Goal: Navigation & Orientation: Find specific page/section

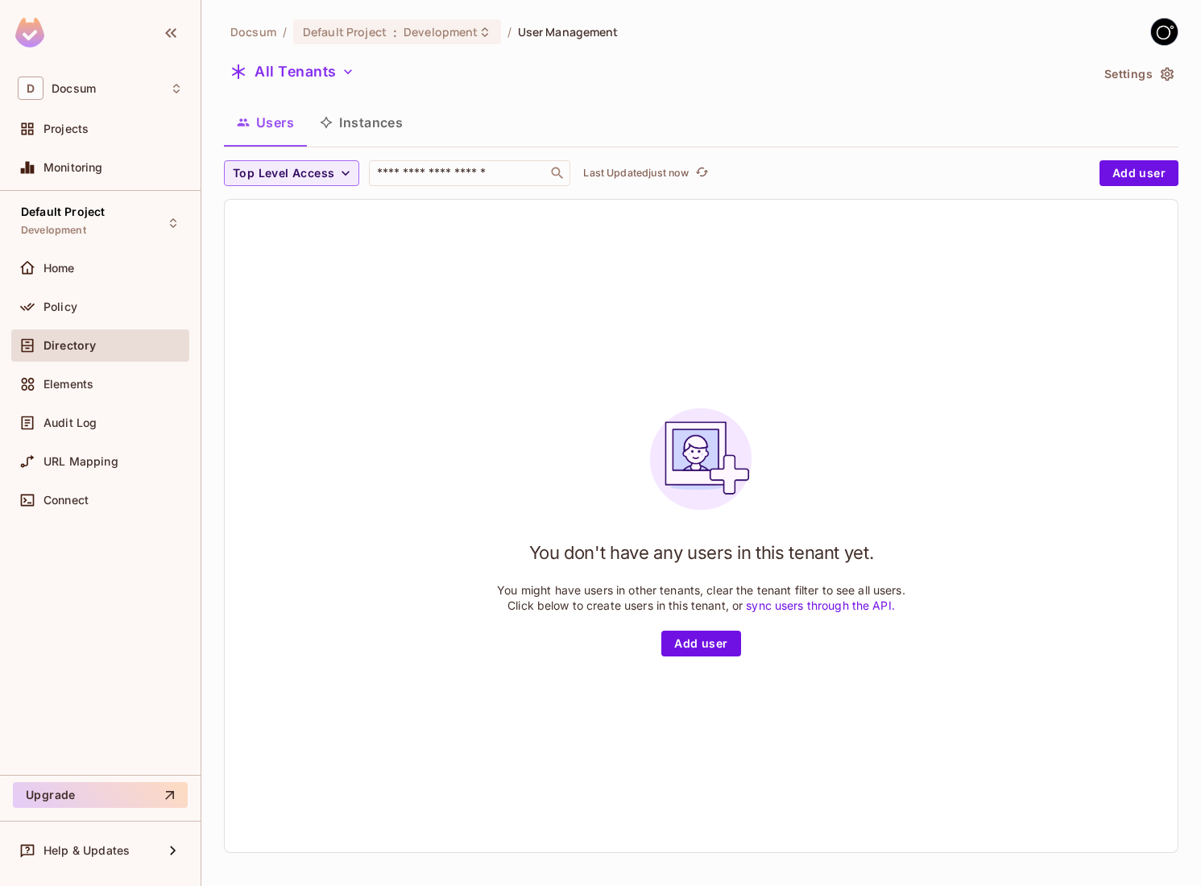
click at [498, 417] on div "You don't have any users in this tenant yet. You might have users in other tena…" at bounding box center [701, 525] width 408 height 261
click at [365, 130] on button "Instances" at bounding box center [361, 122] width 109 height 40
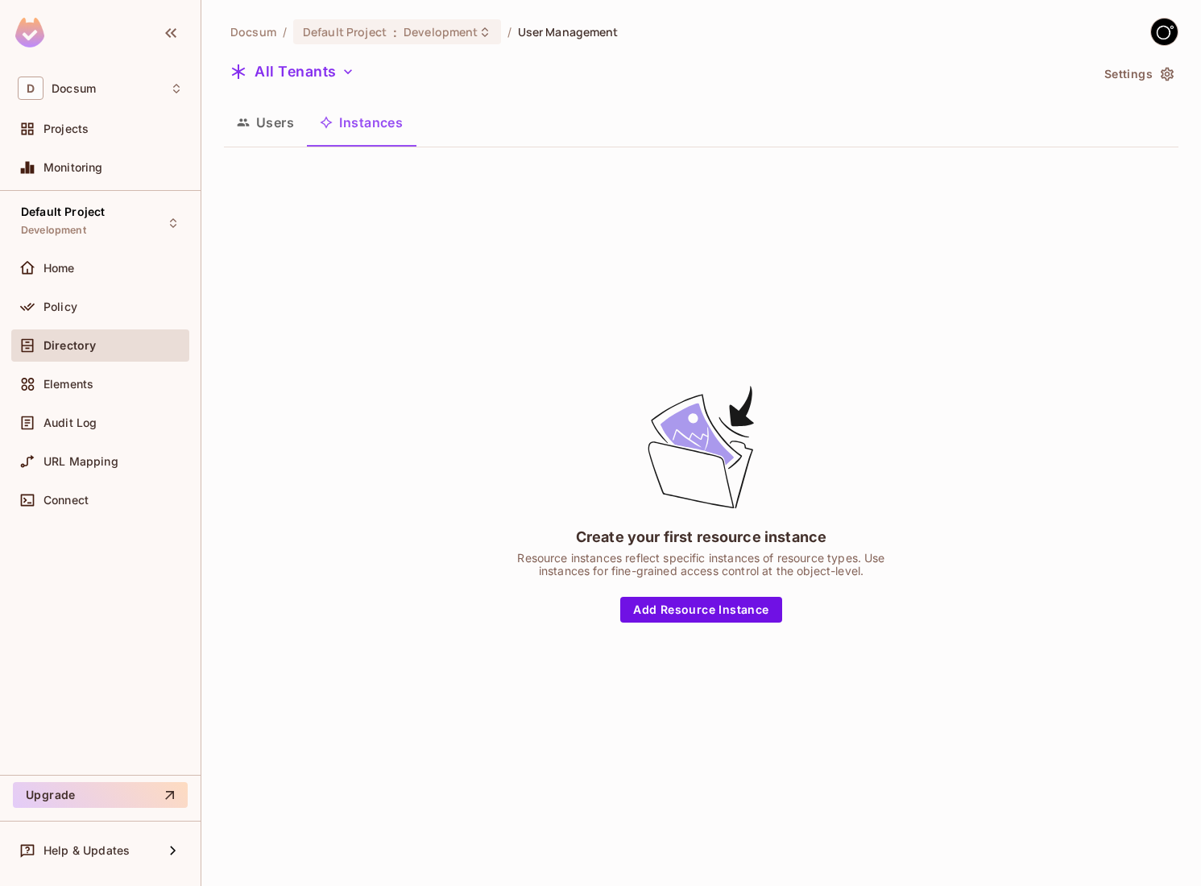
click at [279, 126] on button "Users" at bounding box center [265, 122] width 83 height 40
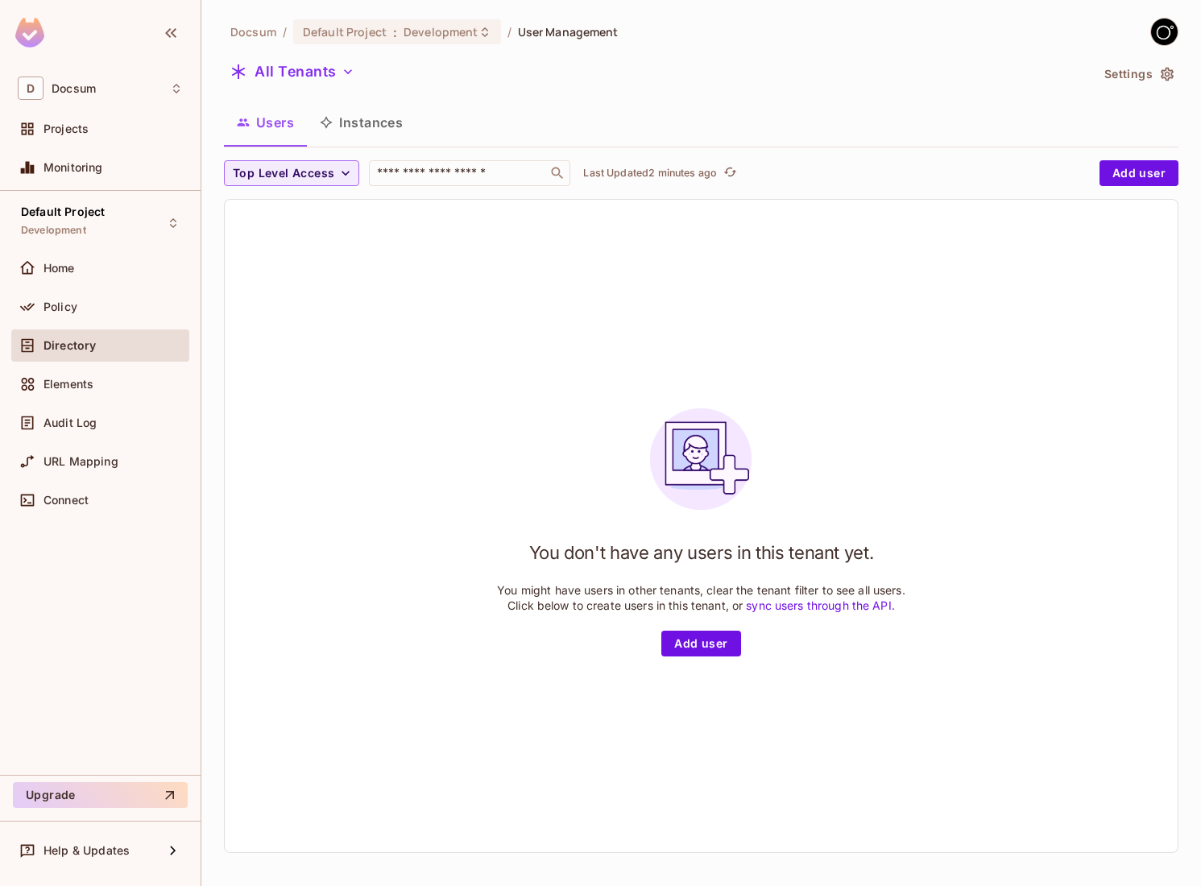
click at [1173, 60] on div "All Tenants Settings" at bounding box center [701, 74] width 954 height 31
click at [1170, 72] on icon "button" at bounding box center [1167, 74] width 16 height 16
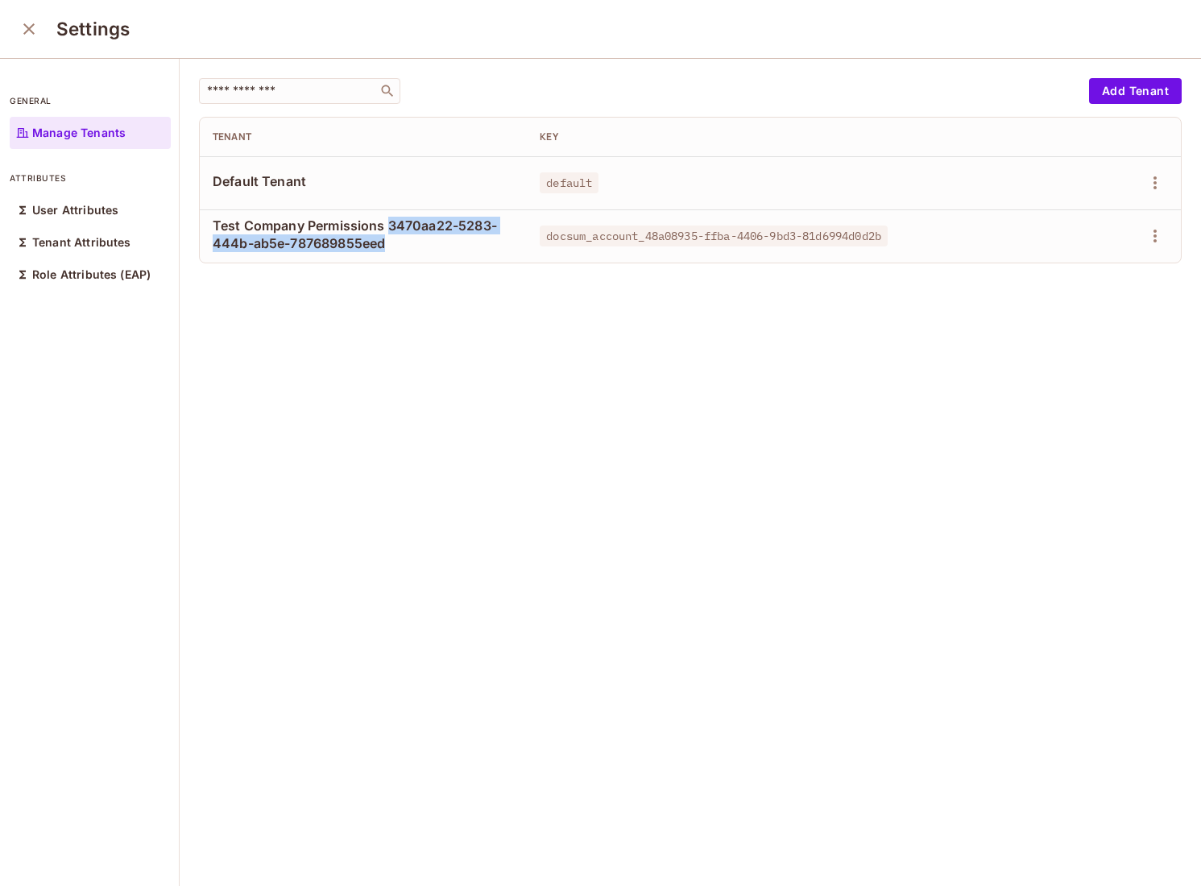
drag, startPoint x: 390, startPoint y: 224, endPoint x: 383, endPoint y: 241, distance: 18.1
click at [383, 241] on span "Test Company Permissions 3470aa22-5283-444b-ab5e-787689855eed" at bounding box center [363, 234] width 301 height 35
copy span "3470aa22-5283-444b-ab5e-787689855eed"
click at [501, 514] on div "​ Add Tenant Tenant Key Default Tenant default Test Company Permissions 3470aa2…" at bounding box center [690, 473] width 1021 height 829
click at [315, 483] on div "​ Add Tenant Tenant Key Default Tenant default Test Company Permissions 3470aa2…" at bounding box center [690, 473] width 1021 height 829
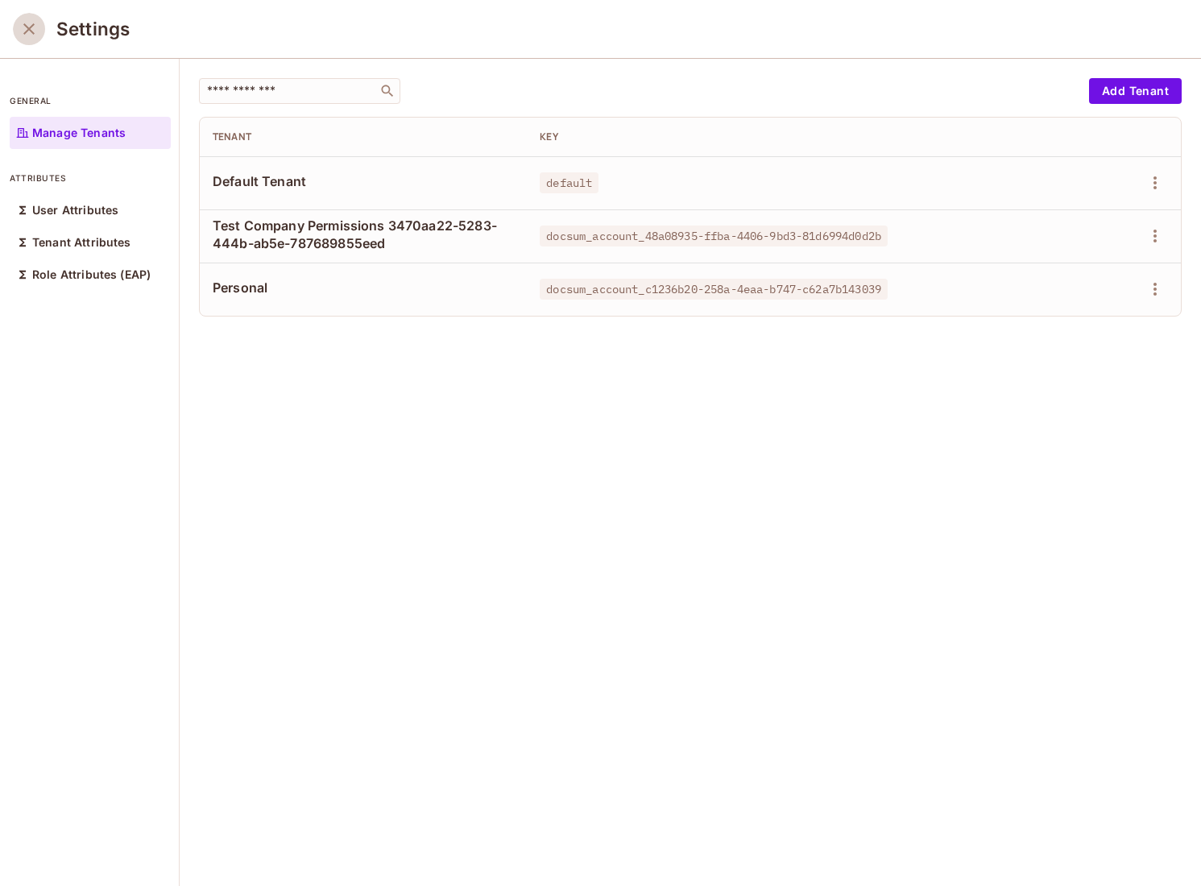
click at [32, 25] on icon "close" at bounding box center [28, 28] width 11 height 11
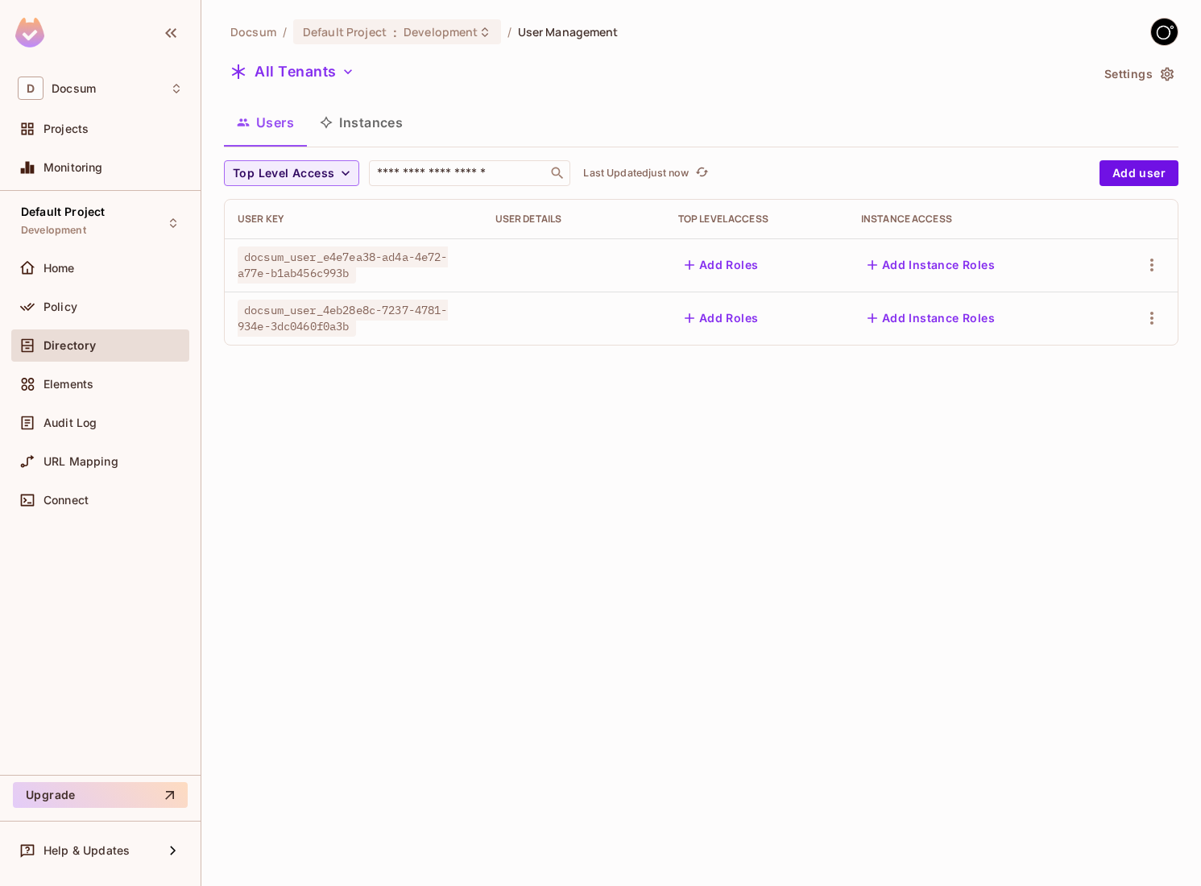
click at [350, 115] on button "Instances" at bounding box center [361, 122] width 109 height 40
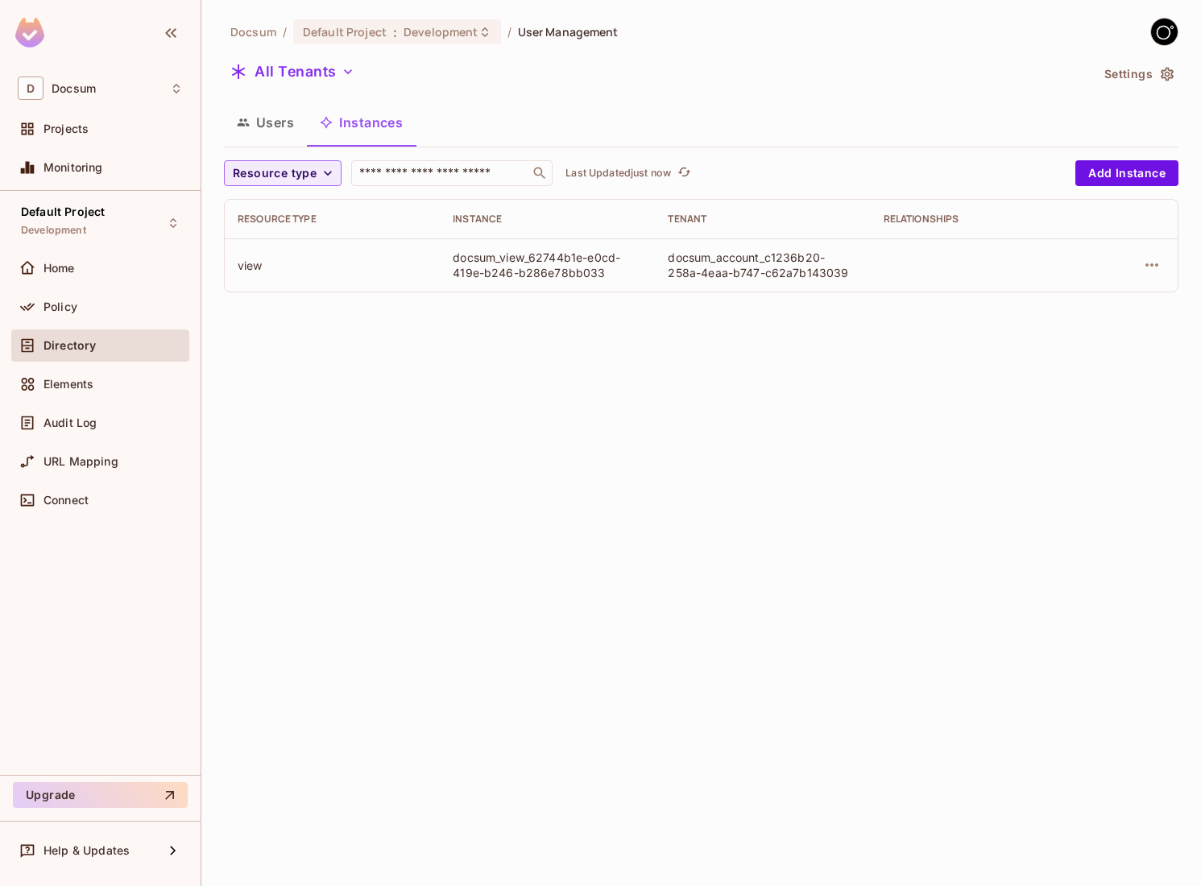
click at [288, 120] on button "Users" at bounding box center [265, 122] width 83 height 40
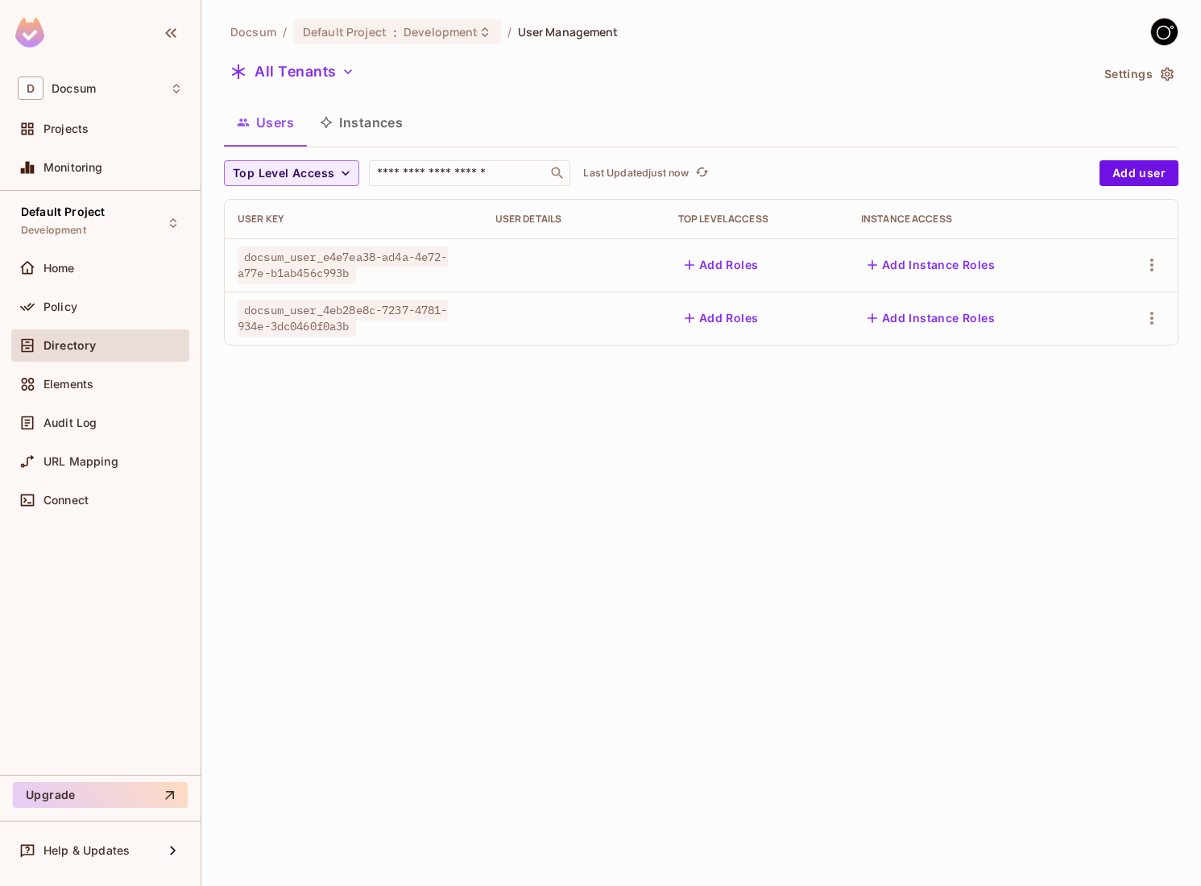
click at [364, 129] on button "Instances" at bounding box center [361, 122] width 109 height 40
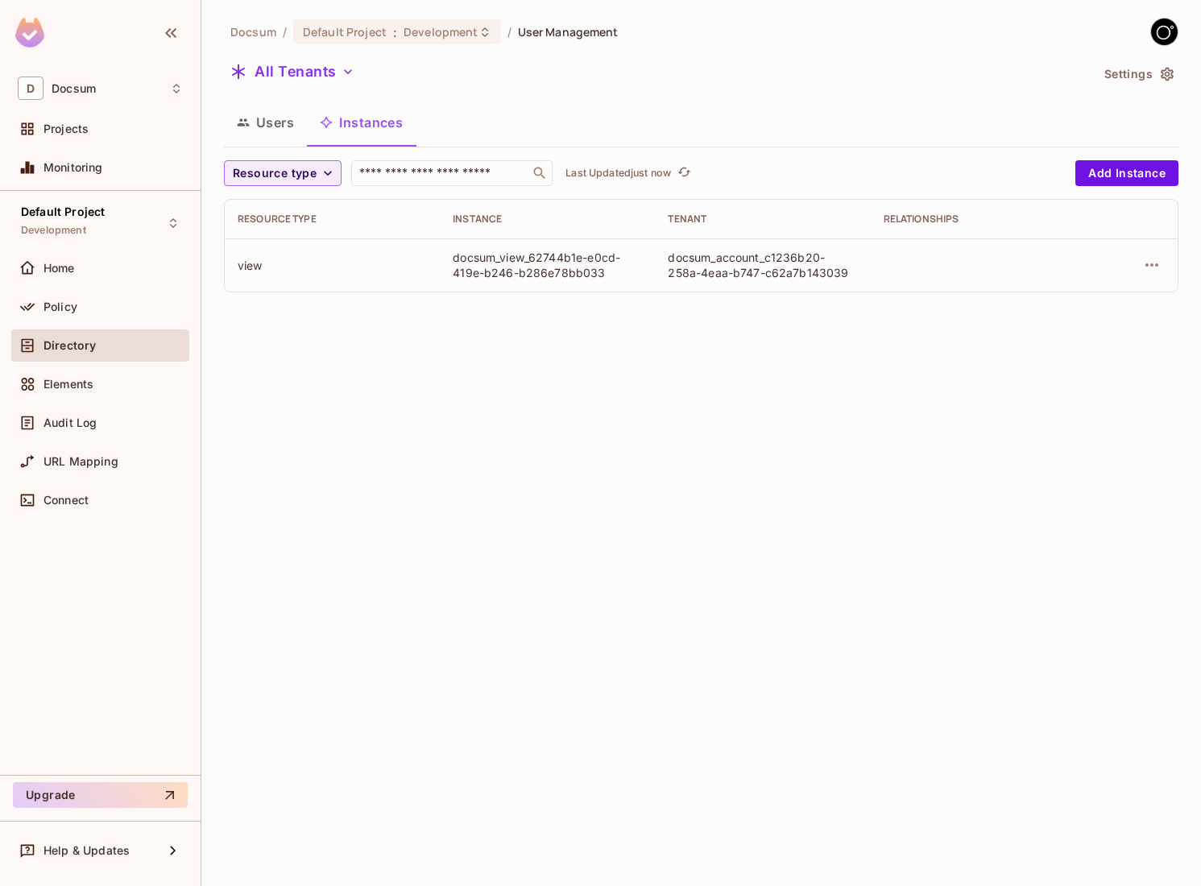
click at [271, 112] on button "Users" at bounding box center [265, 122] width 83 height 40
